Goal: Obtain resource: Download file/media

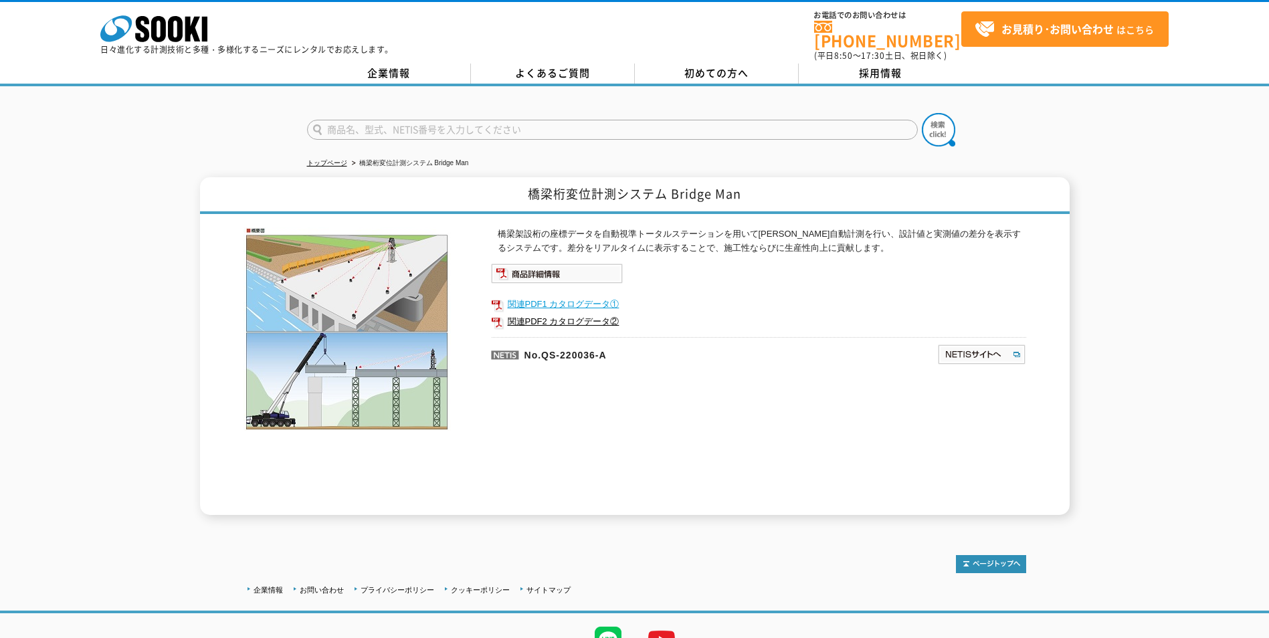
click at [577, 297] on link "関連PDF1 カタログデータ①" at bounding box center [758, 304] width 535 height 17
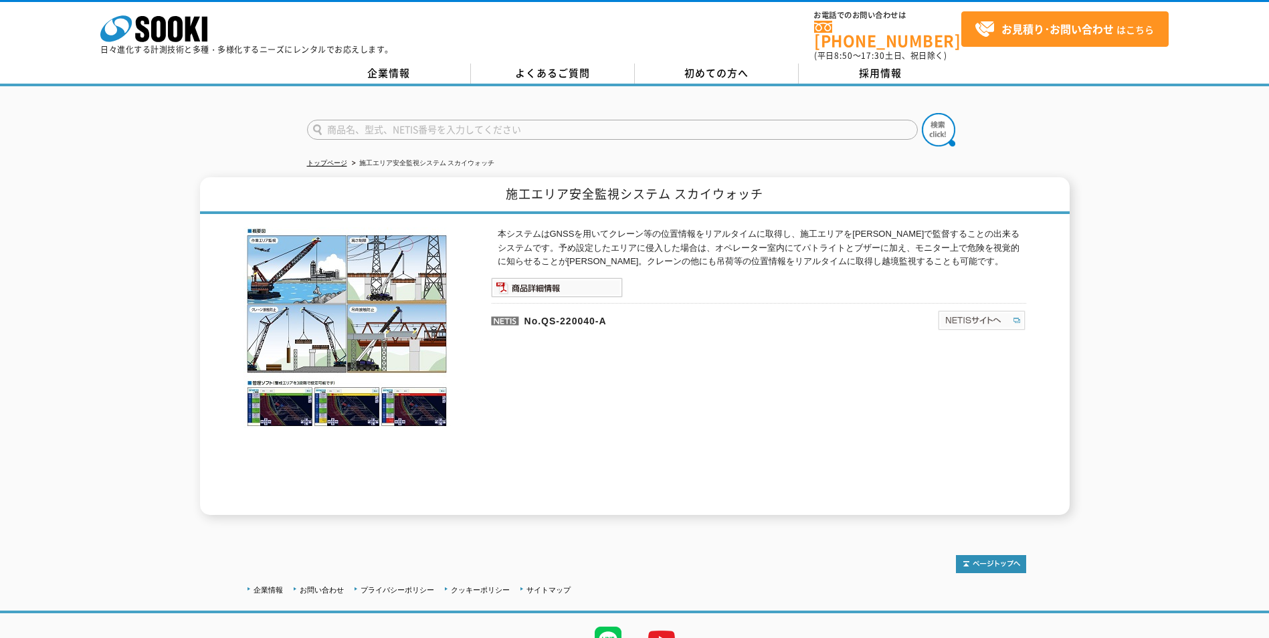
click at [965, 310] on img at bounding box center [981, 320] width 89 height 21
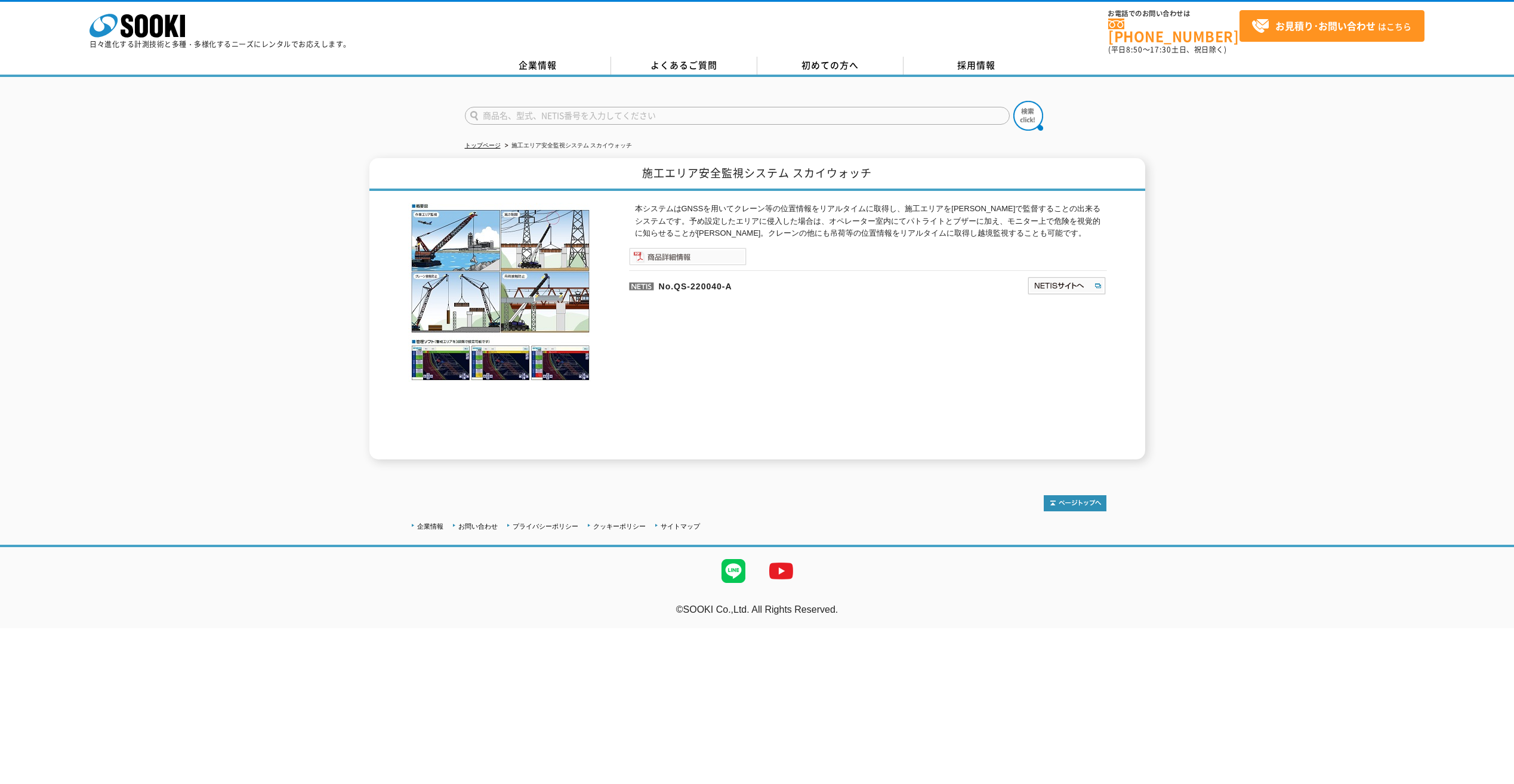
click at [706, 249] on img at bounding box center [688, 257] width 118 height 18
